Goal: Contribute content: Contribute content

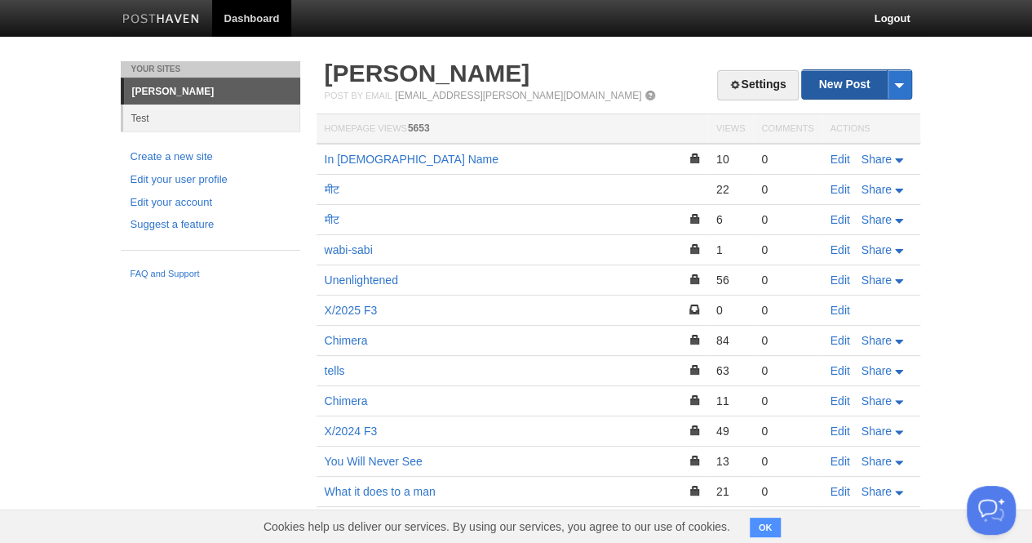
click at [827, 91] on link "New Post" at bounding box center [856, 84] width 109 height 29
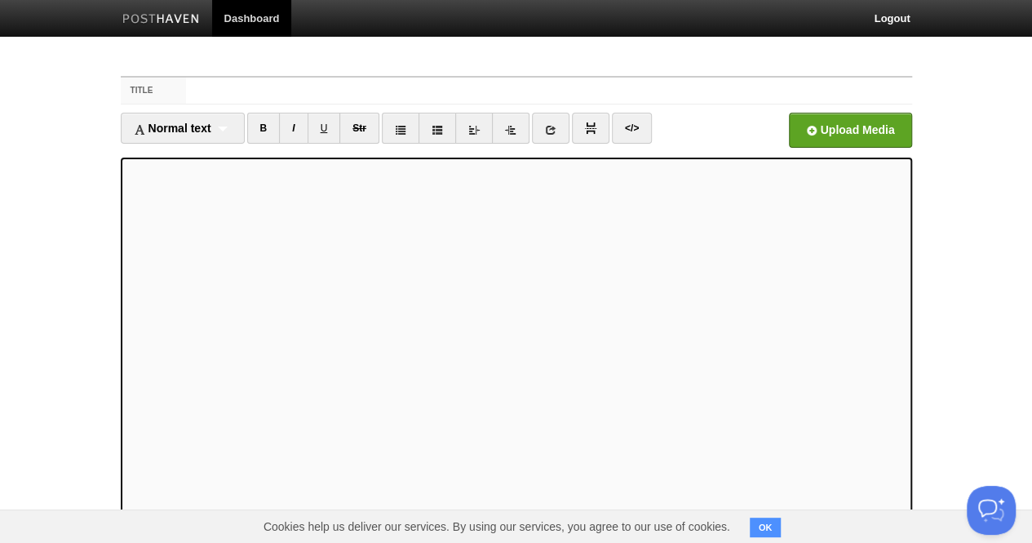
click at [230, 126] on div "Normal text Normal text Heading 1 Heading 2 Heading 3" at bounding box center [183, 128] width 124 height 31
click at [175, 202] on link "Heading 2" at bounding box center [183, 205] width 122 height 24
click at [209, 115] on div "Heading 2 Normal text Heading 1 Heading 2 Heading 3" at bounding box center [171, 128] width 101 height 31
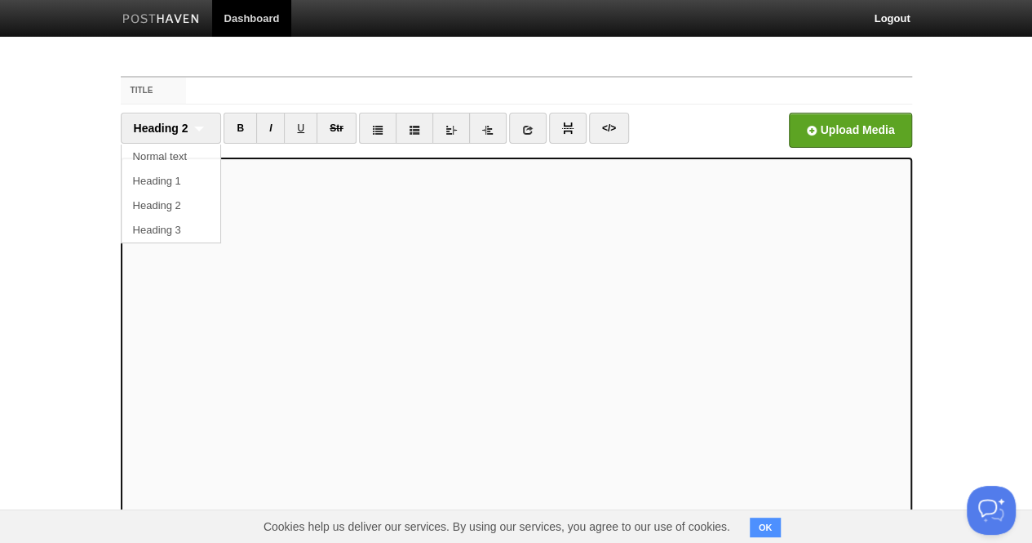
click at [170, 166] on link "Normal text" at bounding box center [172, 156] width 100 height 24
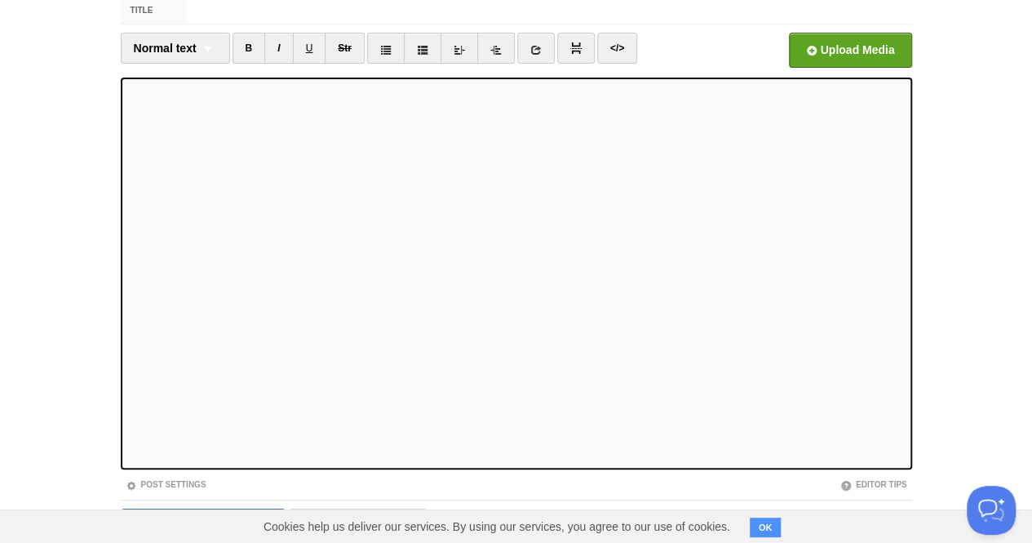
scroll to position [81, 0]
click at [55, 117] on body "Dashboard Logout Your Sites [PERSON_NAME] Test Create a new site Edit your user…" at bounding box center [516, 264] width 1032 height 690
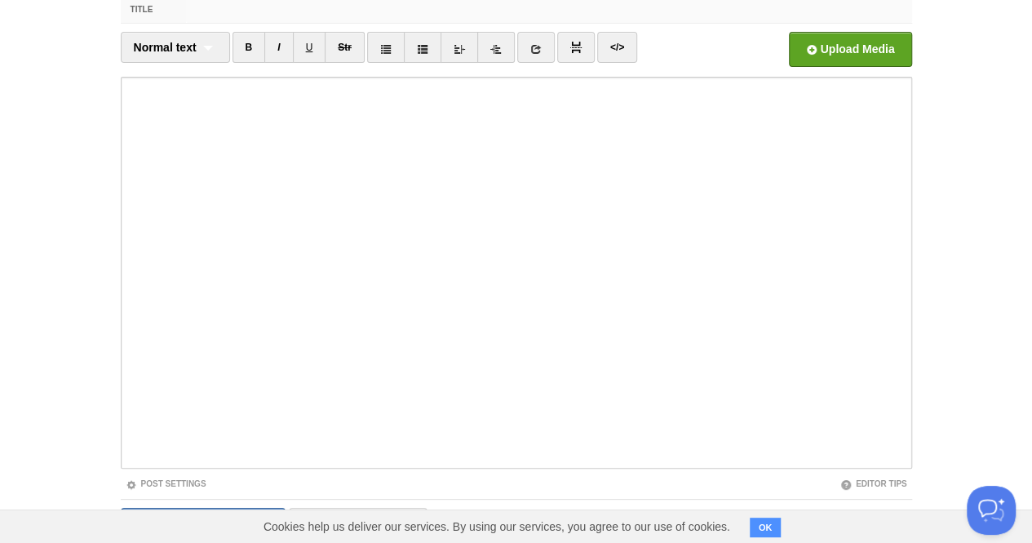
click at [212, 9] on input "Title" at bounding box center [548, 10] width 725 height 26
type input "on being alone"
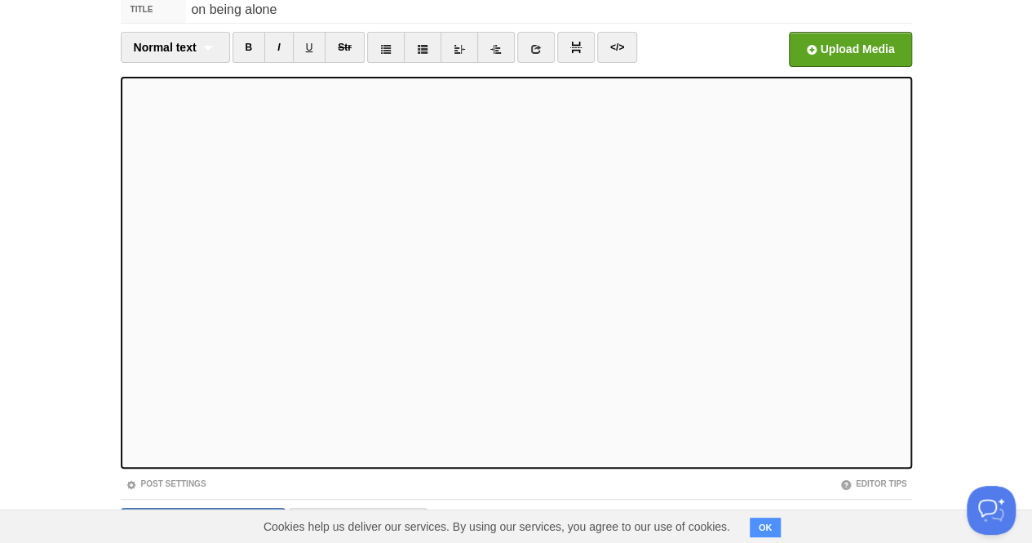
click at [277, 42] on link "I" at bounding box center [278, 47] width 29 height 31
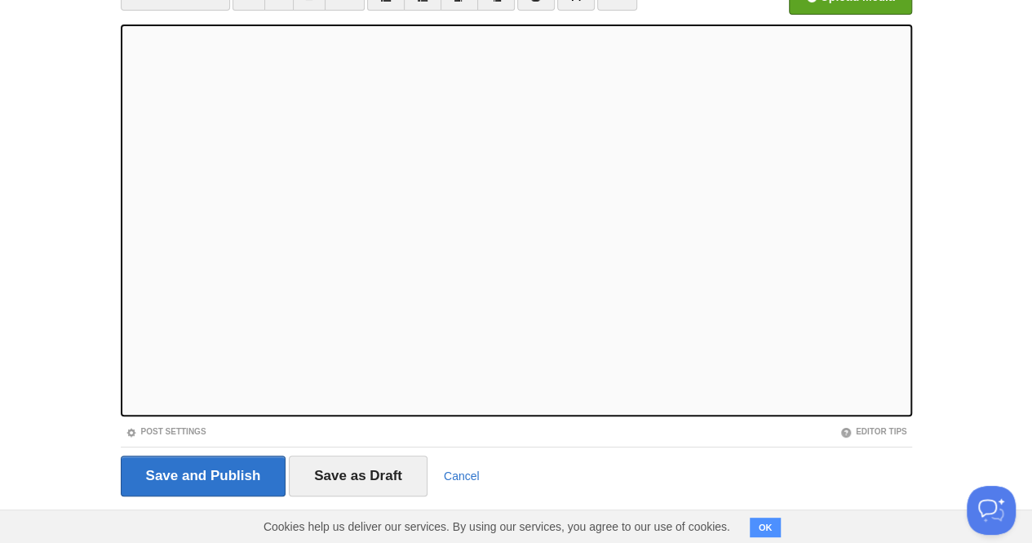
scroll to position [145, 0]
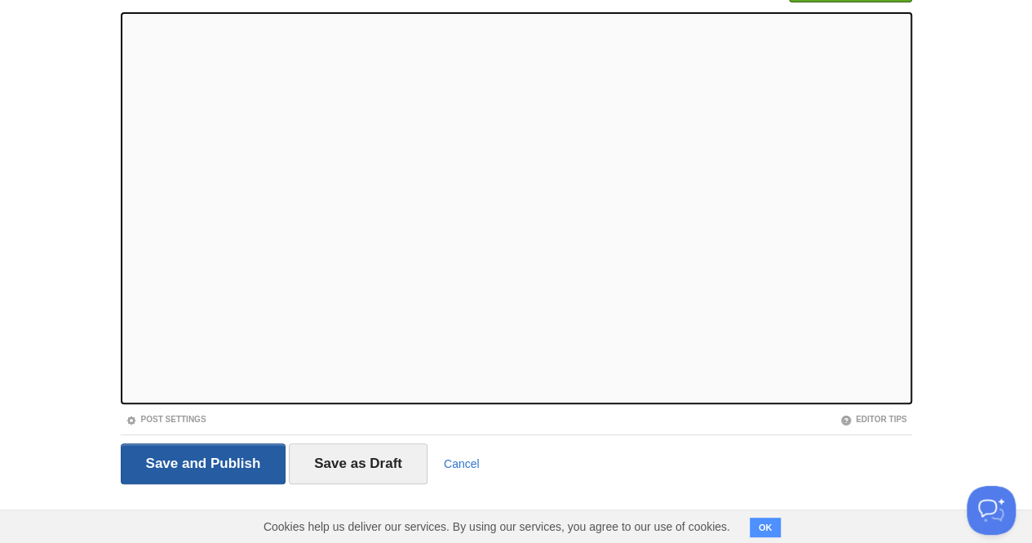
click at [233, 445] on input "Save and Publish" at bounding box center [204, 463] width 166 height 41
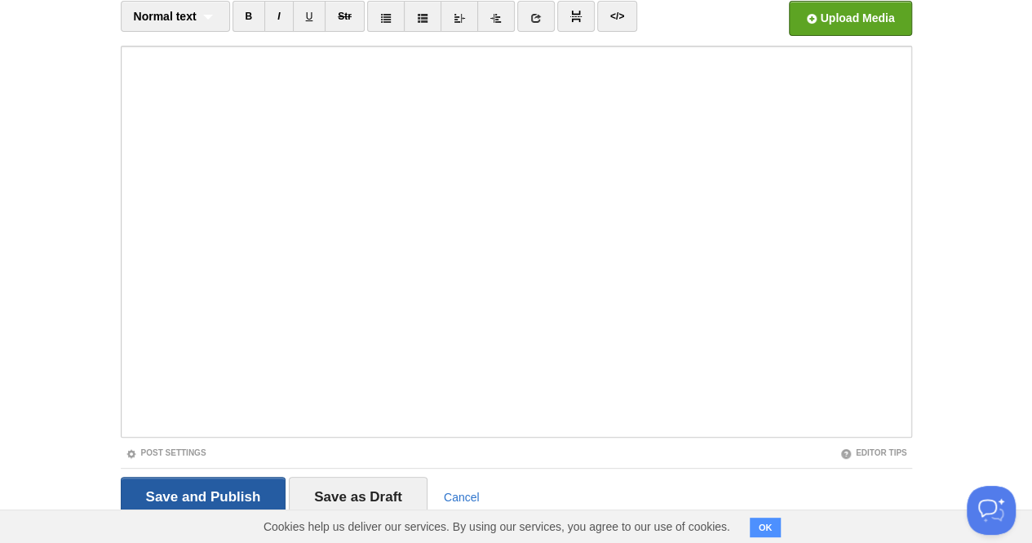
scroll to position [61, 0]
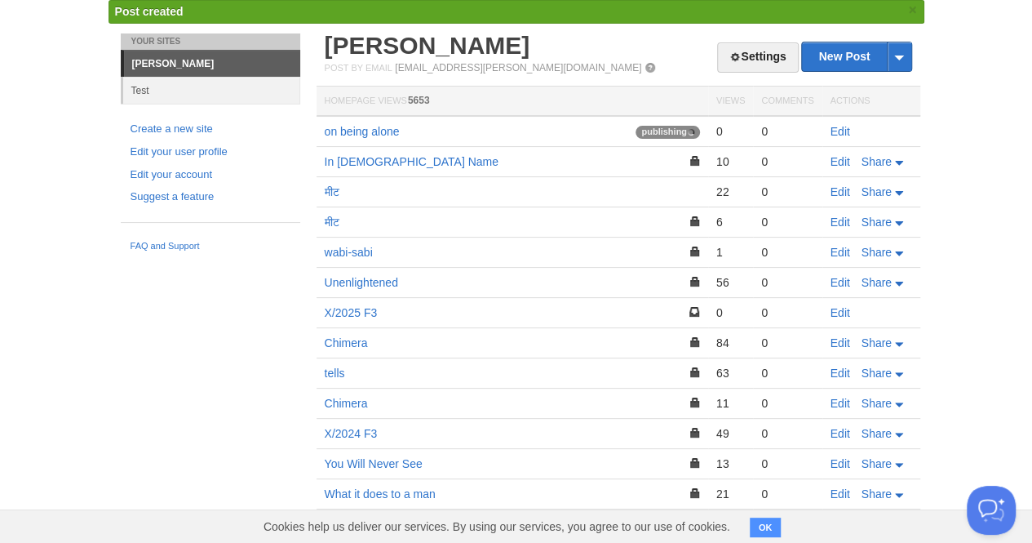
click at [374, 43] on link "[PERSON_NAME]" at bounding box center [428, 45] width 206 height 27
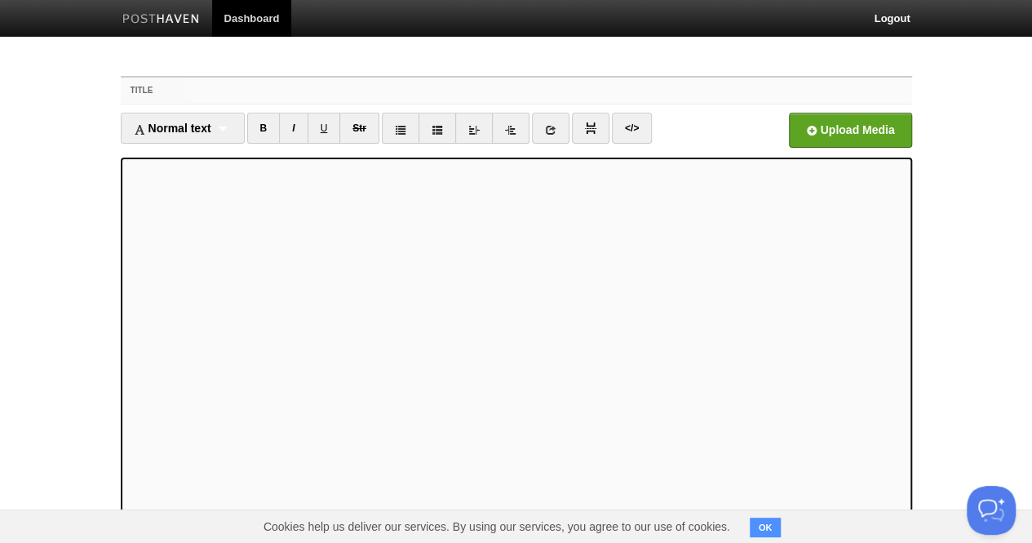
click at [215, 92] on input "Title" at bounding box center [548, 91] width 725 height 26
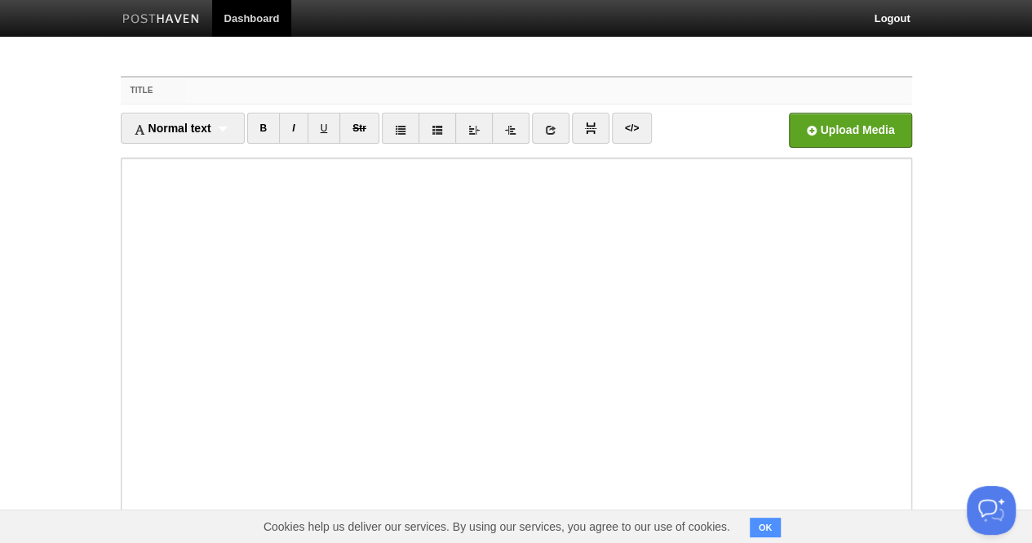
paste input "Why Fish"
type input "Why Fish"
click at [623, 107] on fieldset "Title Why Fish Normal text Normal text Heading 1 Heading 2 Heading 3 B I U Str ×" at bounding box center [516, 358] width 791 height 565
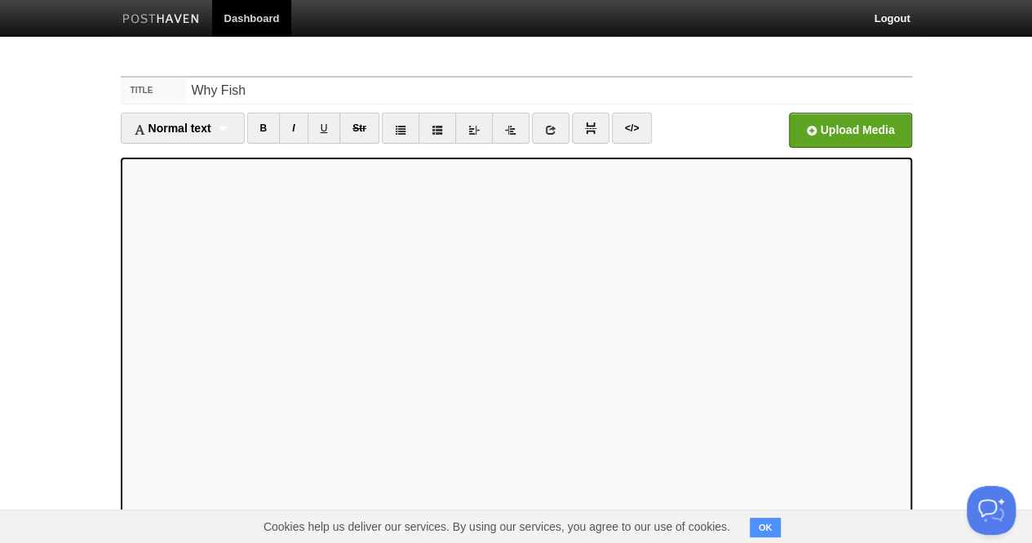
click at [224, 117] on div "Normal text Normal text Heading 1 Heading 2 Heading 3" at bounding box center [183, 128] width 124 height 31
click at [176, 181] on link "Heading 1" at bounding box center [183, 187] width 122 height 24
click at [189, 129] on div "Heading 1 Normal text Heading 1 Heading 2 Heading 3" at bounding box center [171, 128] width 101 height 31
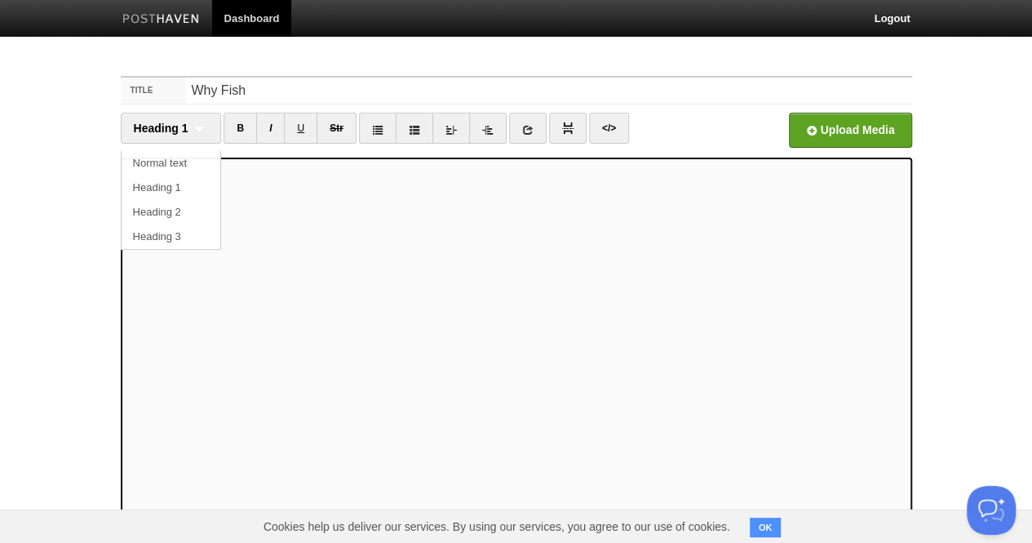
click at [174, 161] on link "Normal text" at bounding box center [172, 163] width 100 height 24
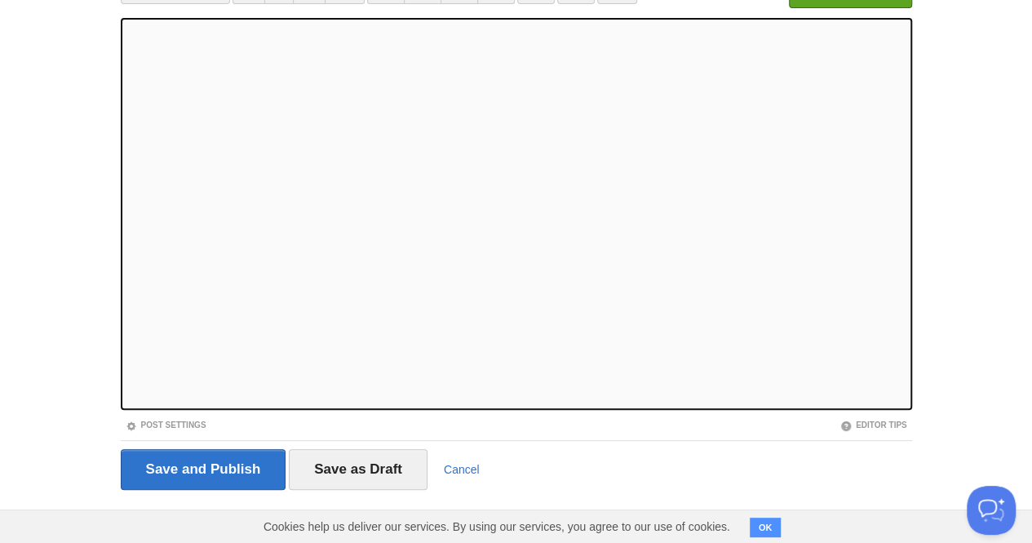
scroll to position [140, 0]
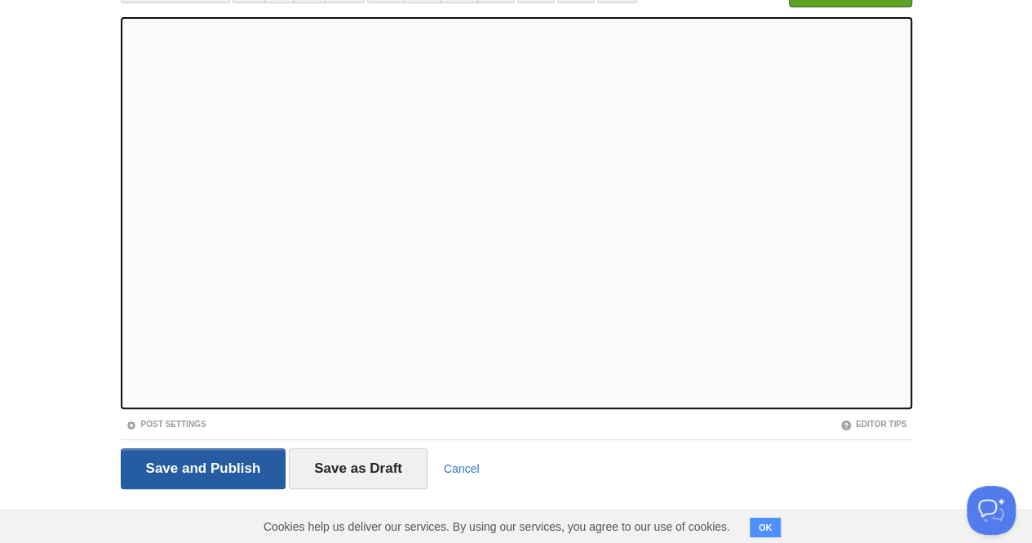
click at [235, 459] on input "Save and Publish" at bounding box center [204, 468] width 166 height 41
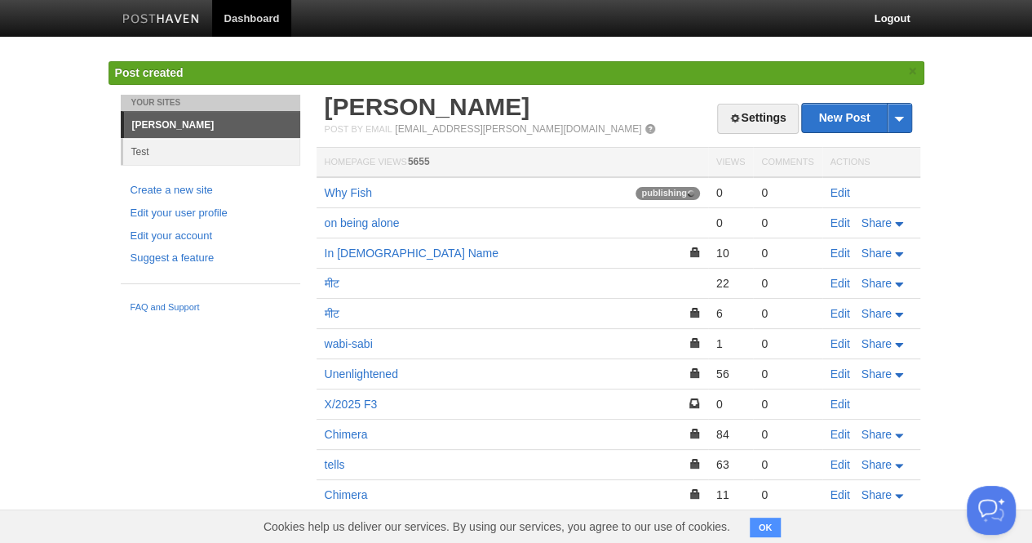
click at [348, 104] on link "[PERSON_NAME]" at bounding box center [428, 106] width 206 height 27
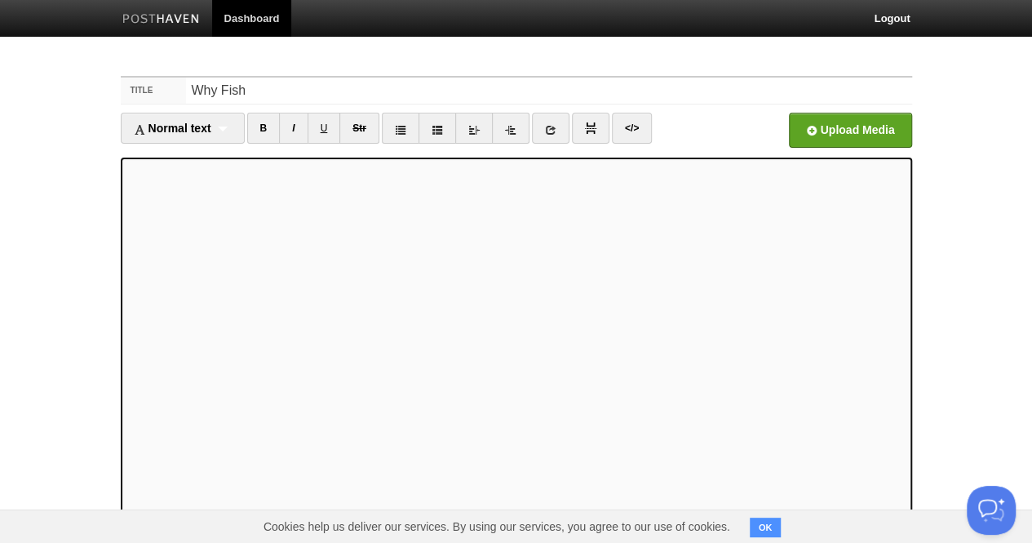
scroll to position [115, 0]
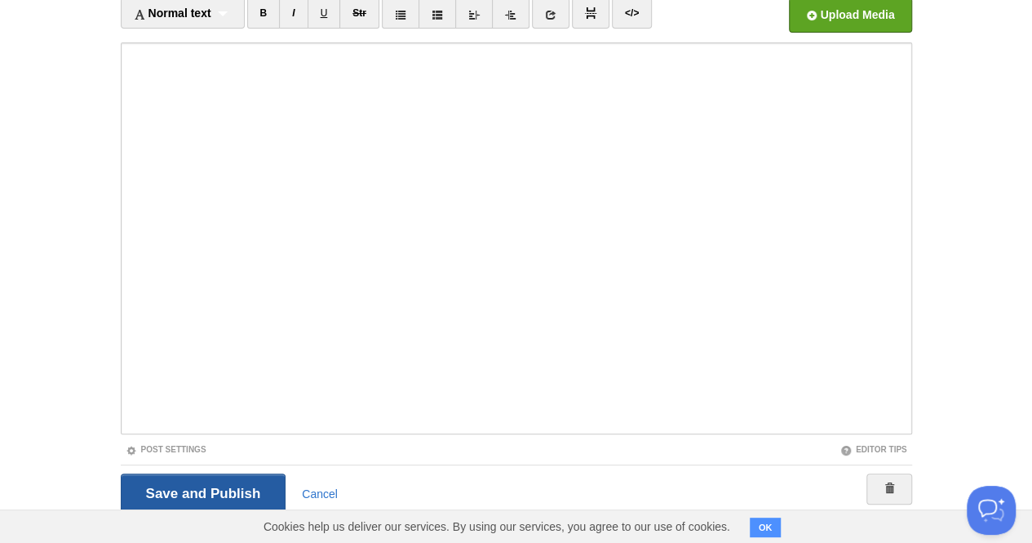
click at [202, 479] on input "Save and Publish" at bounding box center [204, 493] width 166 height 41
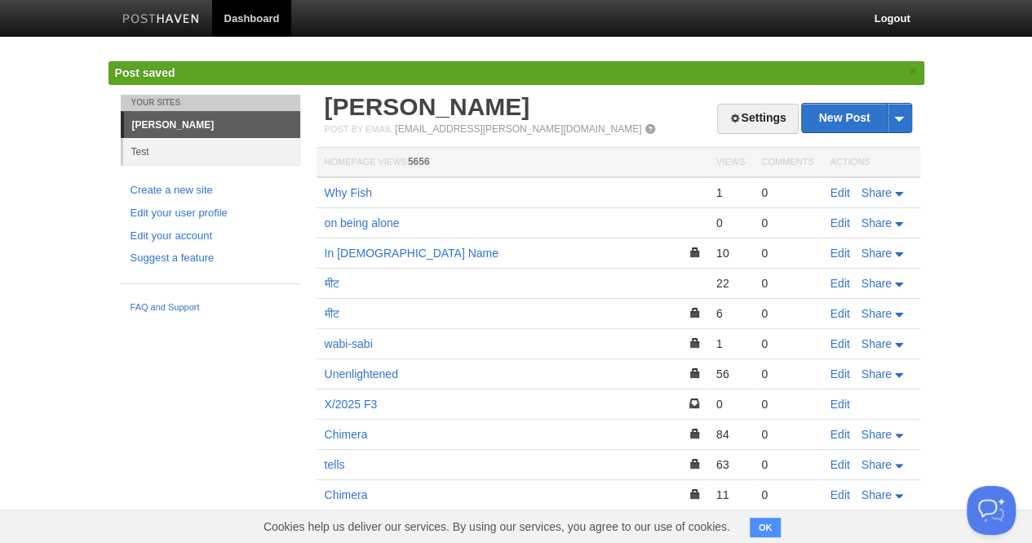
click at [391, 109] on link "[PERSON_NAME]" at bounding box center [428, 106] width 206 height 27
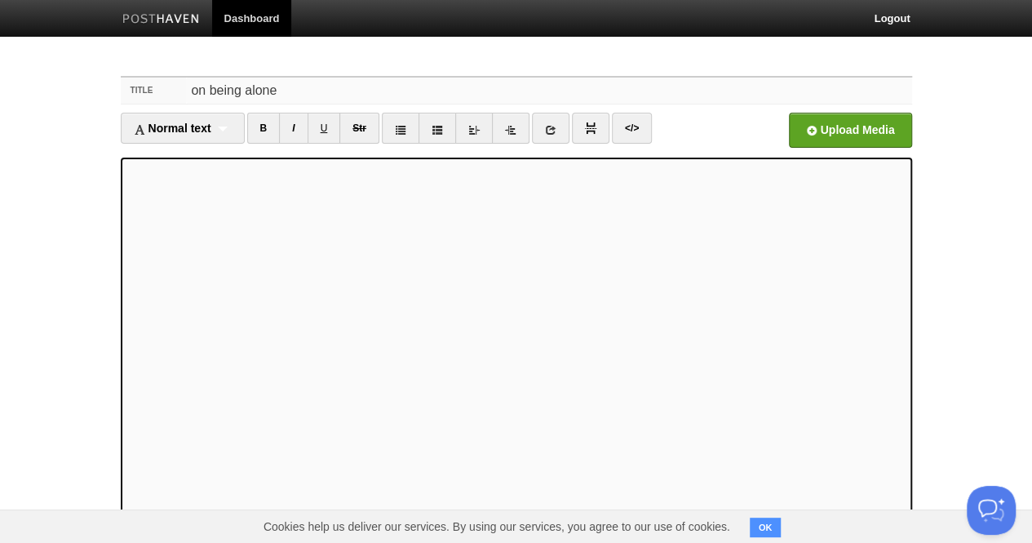
click at [198, 91] on input "on being alone" at bounding box center [548, 91] width 725 height 26
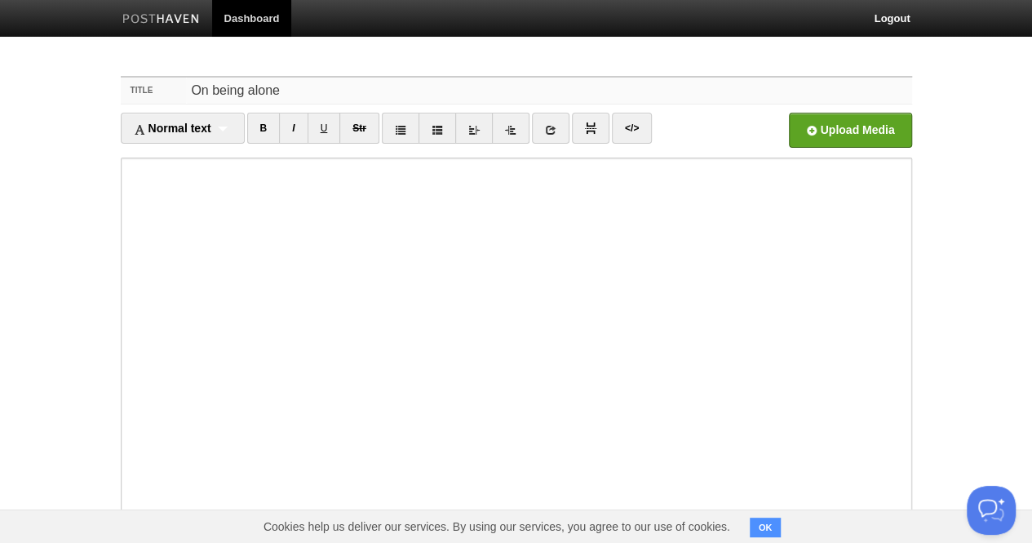
click at [221, 90] on input "On being alone" at bounding box center [548, 91] width 725 height 26
click at [256, 91] on input "On Being alone" at bounding box center [548, 91] width 725 height 26
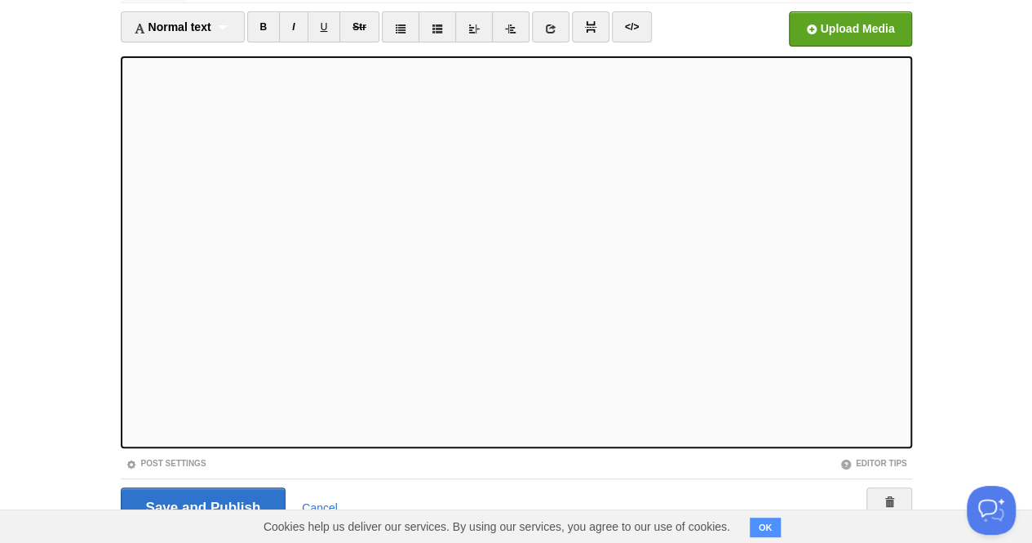
scroll to position [103, 0]
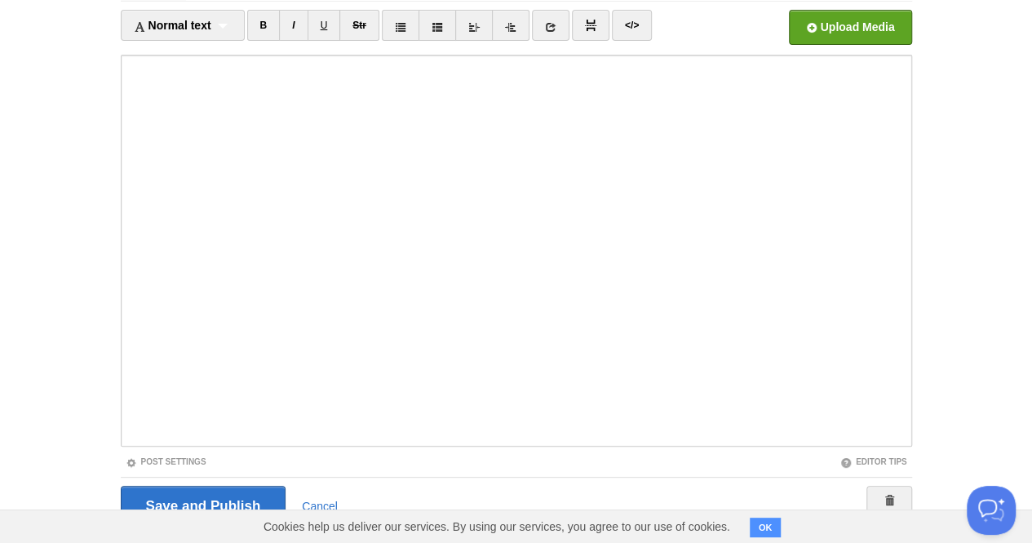
click at [305, 441] on iframe at bounding box center [516, 251] width 791 height 392
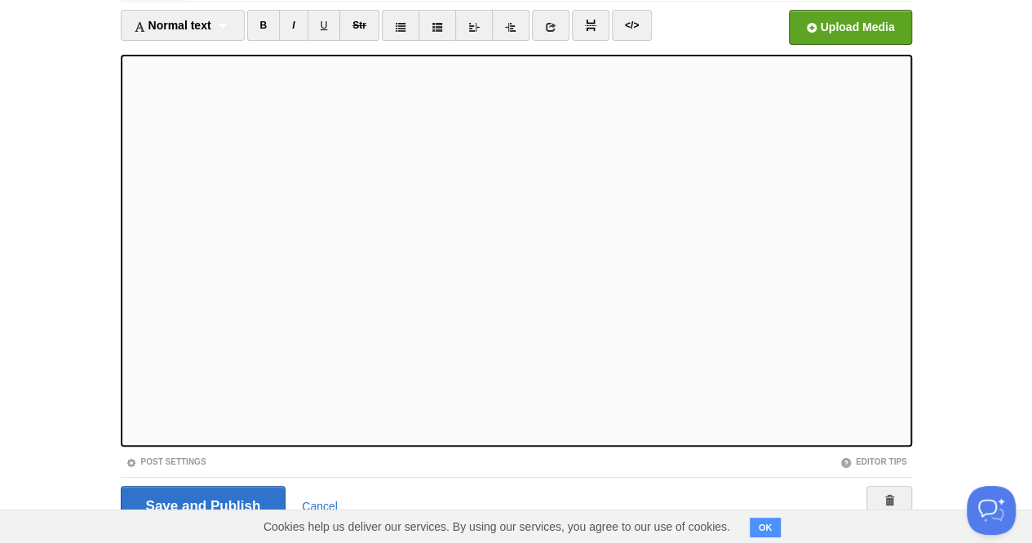
scroll to position [0, 0]
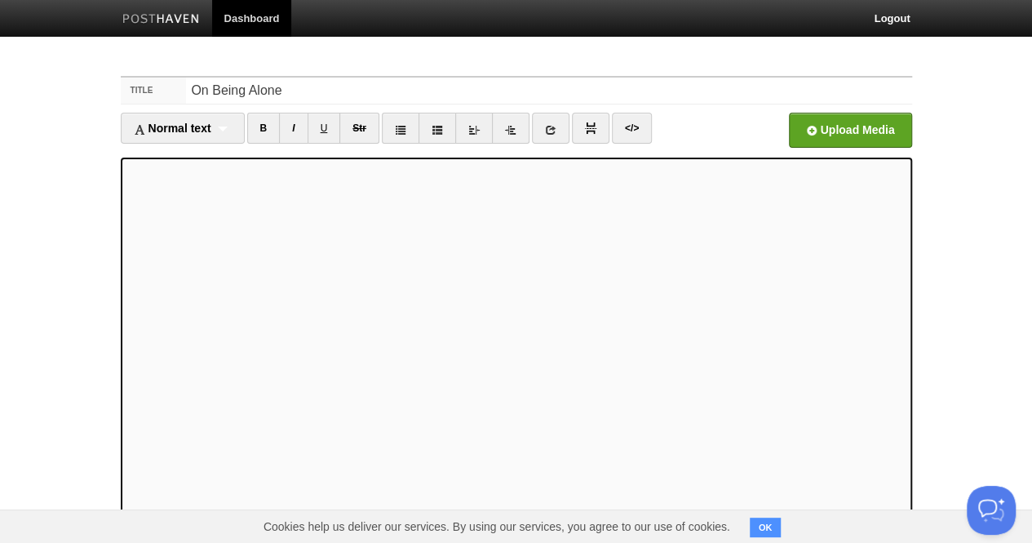
click at [95, 95] on body "Dashboard Logout Your Sites Anupam Test Create a new site Edit your user profil…" at bounding box center [516, 345] width 1032 height 690
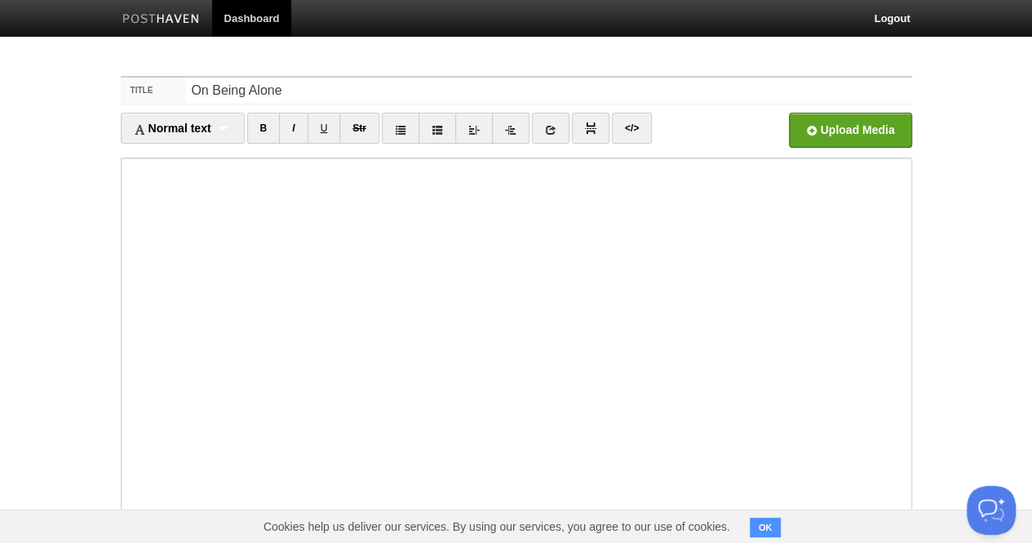
click at [937, 302] on body "Dashboard Logout Your Sites Anupam Test Create a new site Edit your user profil…" at bounding box center [516, 345] width 1032 height 690
drag, startPoint x: 289, startPoint y: 89, endPoint x: 213, endPoint y: 86, distance: 75.9
click at [213, 86] on input "On Being Alone" at bounding box center [548, 91] width 725 height 26
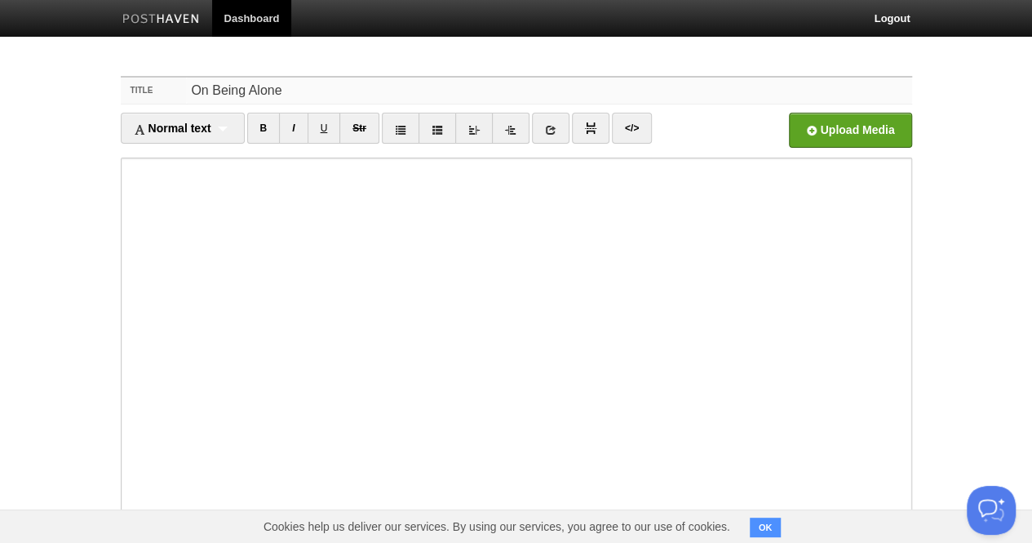
click at [318, 88] on input "On Being Alone" at bounding box center [548, 91] width 725 height 26
type input "On poetry"
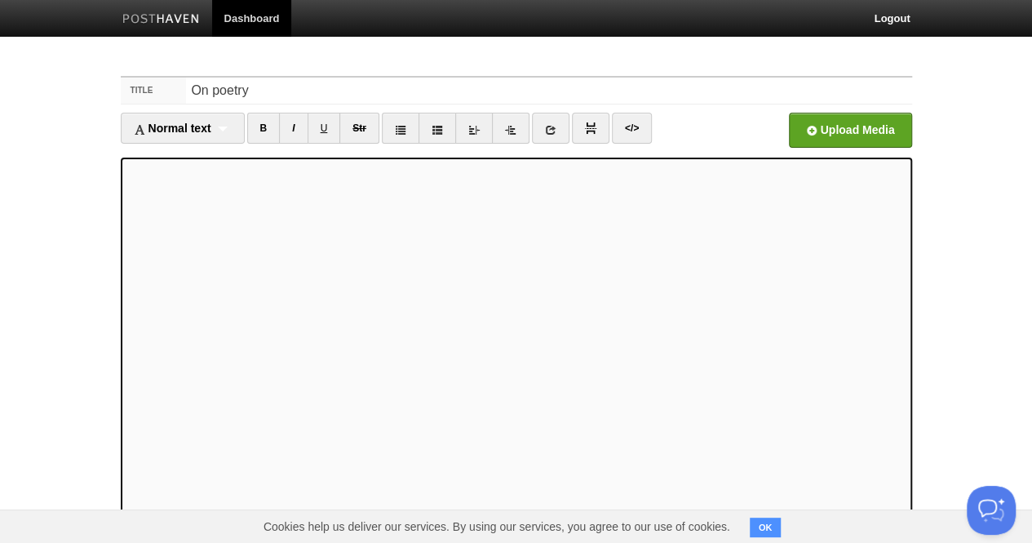
click at [319, 132] on link "U" at bounding box center [324, 128] width 33 height 31
click at [333, 128] on link "U" at bounding box center [324, 128] width 33 height 31
click at [318, 139] on link "U" at bounding box center [324, 128] width 33 height 31
click at [269, 123] on link "B" at bounding box center [263, 128] width 33 height 31
click at [279, 121] on link "B" at bounding box center [263, 128] width 33 height 31
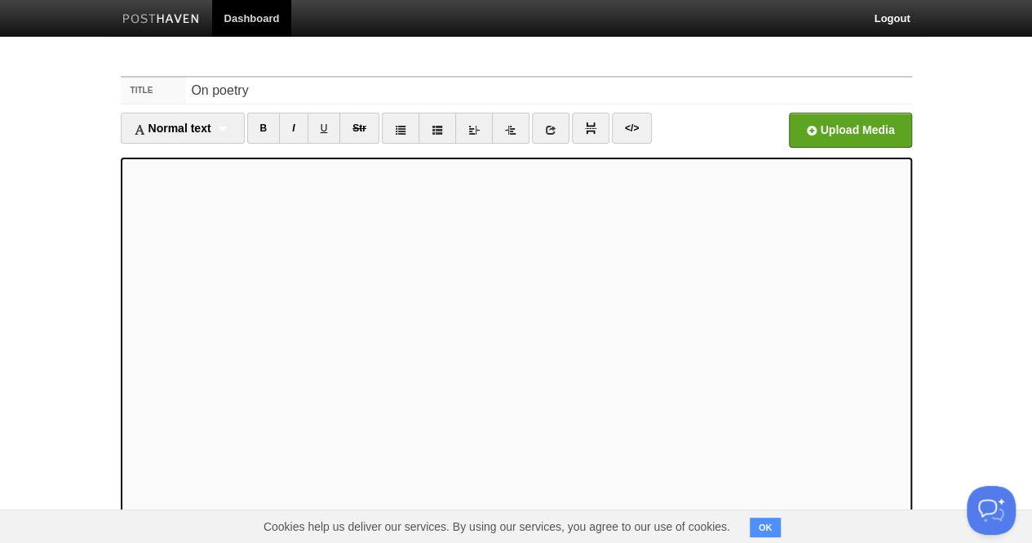
click at [305, 125] on link "I" at bounding box center [293, 128] width 29 height 31
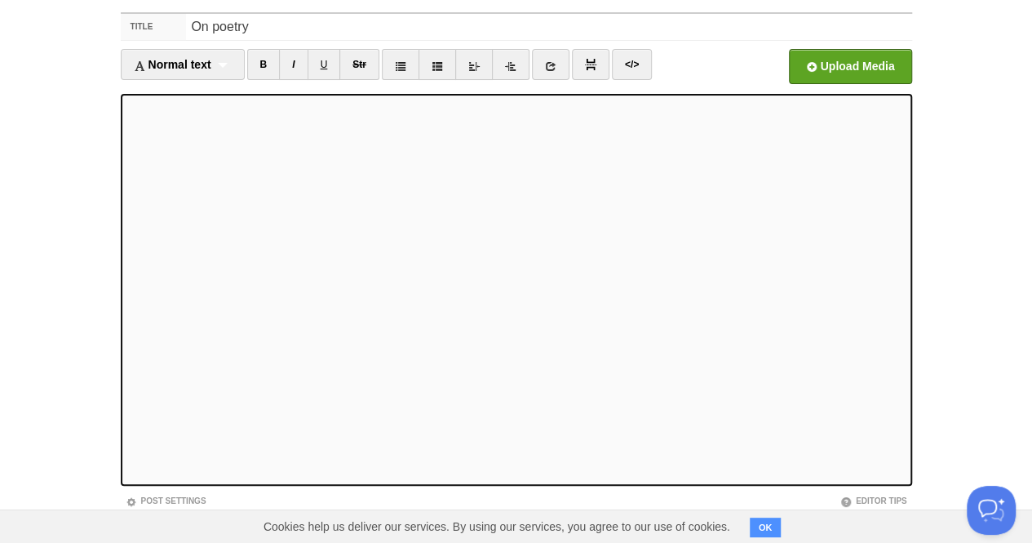
scroll to position [65, 0]
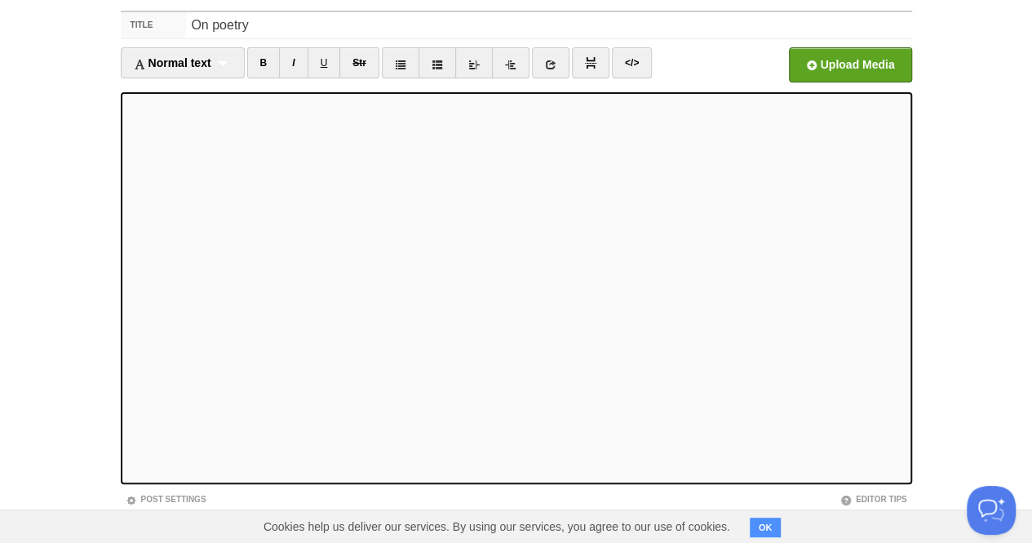
click at [93, 436] on body "Dashboard Logout Your Sites Anupam Test Create a new site Edit your user profil…" at bounding box center [516, 280] width 1032 height 690
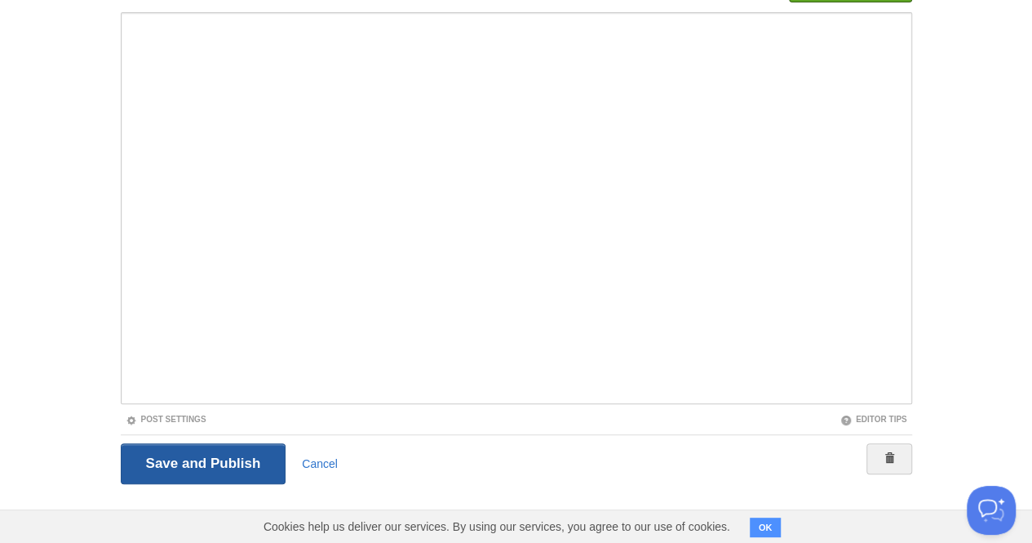
click at [152, 464] on input "Save and Publish" at bounding box center [204, 463] width 166 height 41
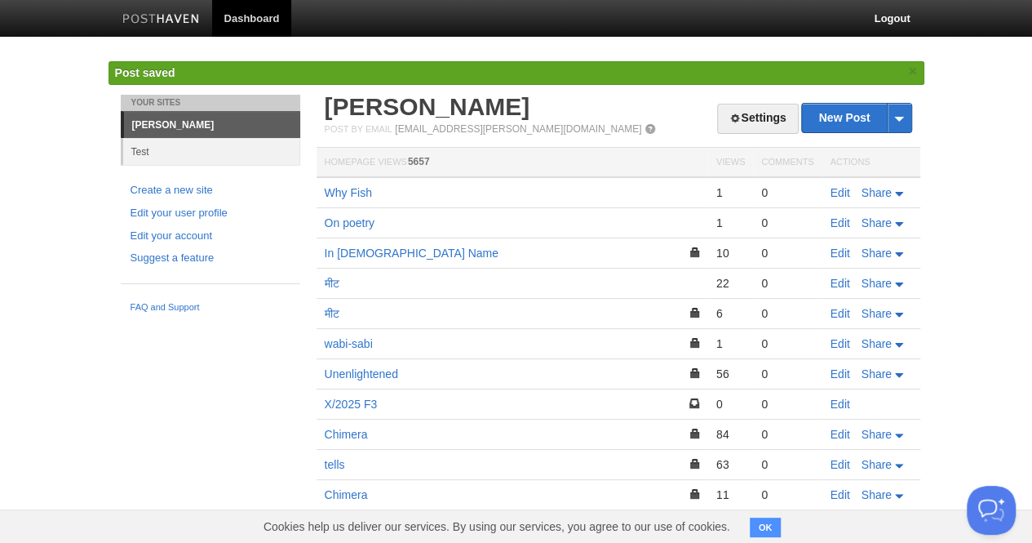
click at [387, 117] on link "[PERSON_NAME]" at bounding box center [428, 106] width 206 height 27
